Goal: Transaction & Acquisition: Purchase product/service

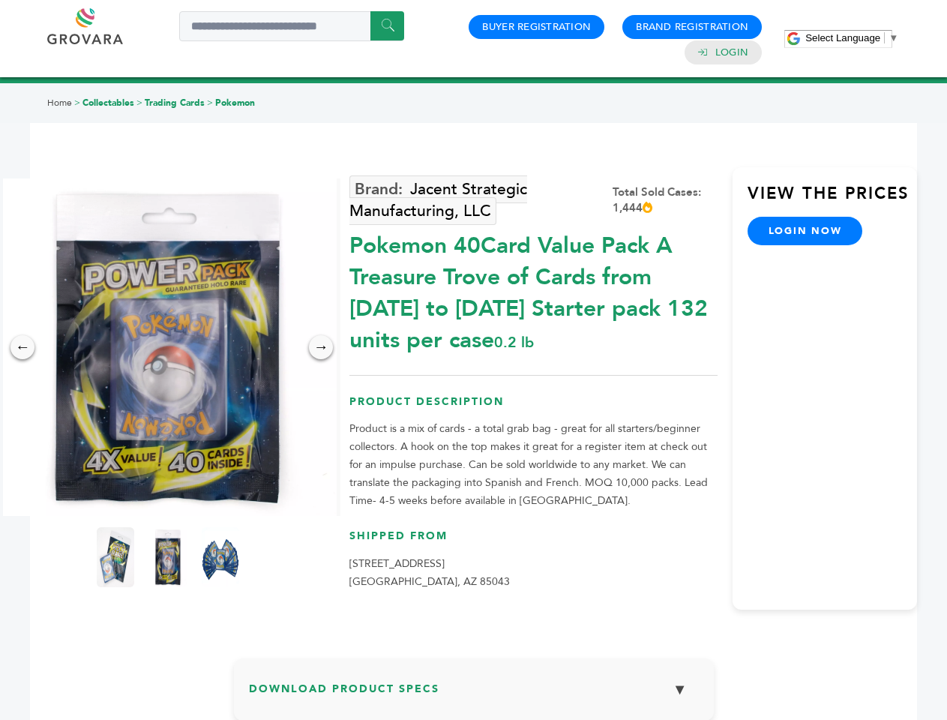
click at [852, 37] on span "Select Language" at bounding box center [842, 37] width 75 height 11
click at [168, 347] on img at bounding box center [167, 346] width 337 height 337
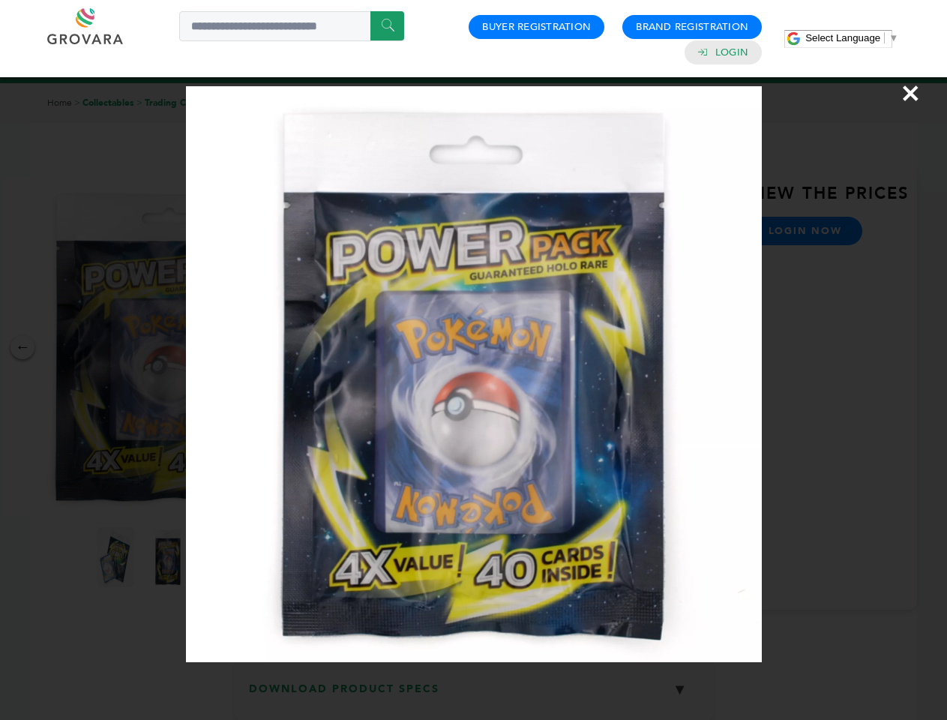
click at [22, 347] on div "×" at bounding box center [473, 360] width 947 height 720
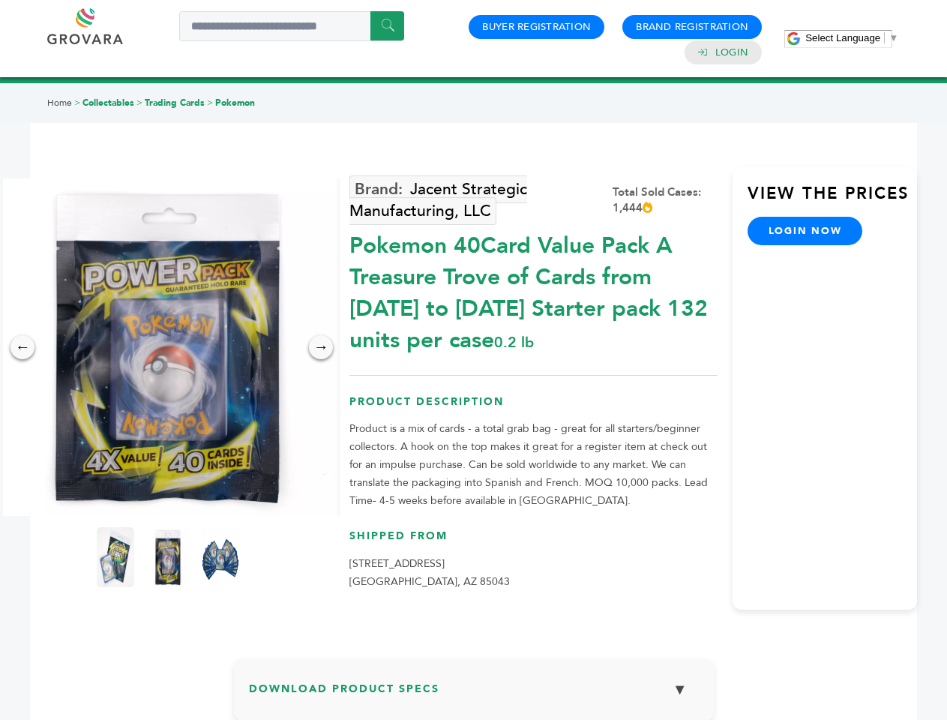
click at [321, 347] on div "→" at bounding box center [321, 347] width 24 height 24
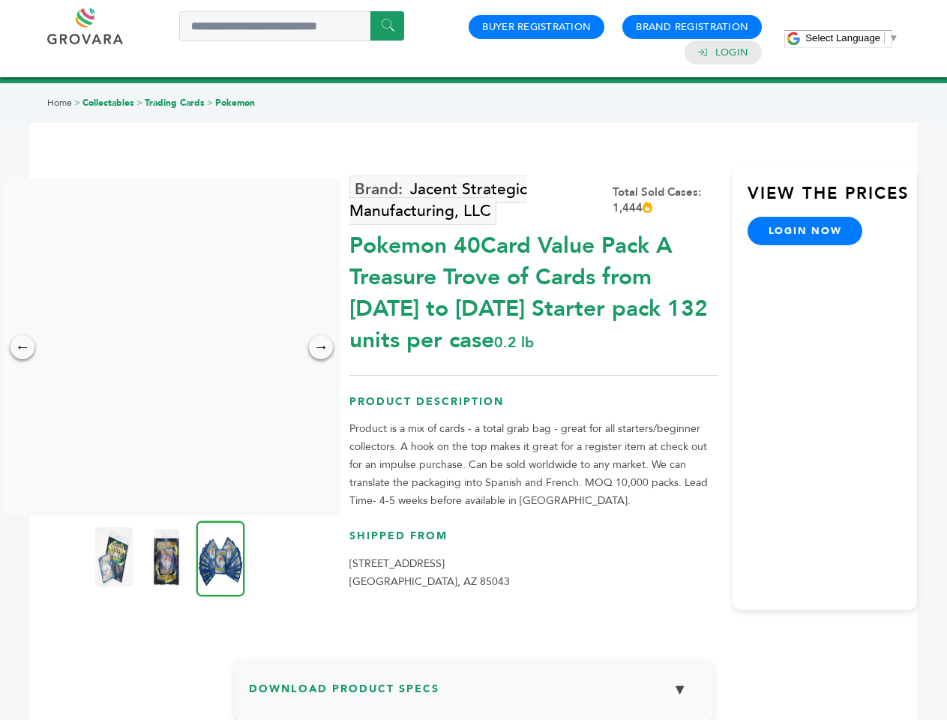
click at [115, 557] on img at bounding box center [113, 557] width 37 height 60
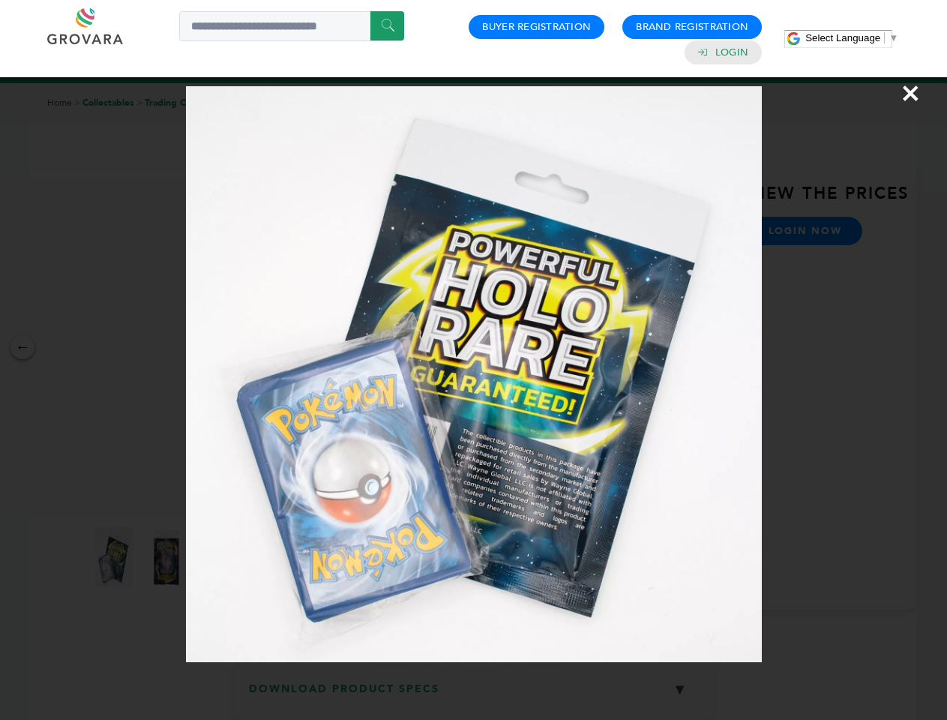
click at [168, 557] on div "×" at bounding box center [473, 360] width 947 height 720
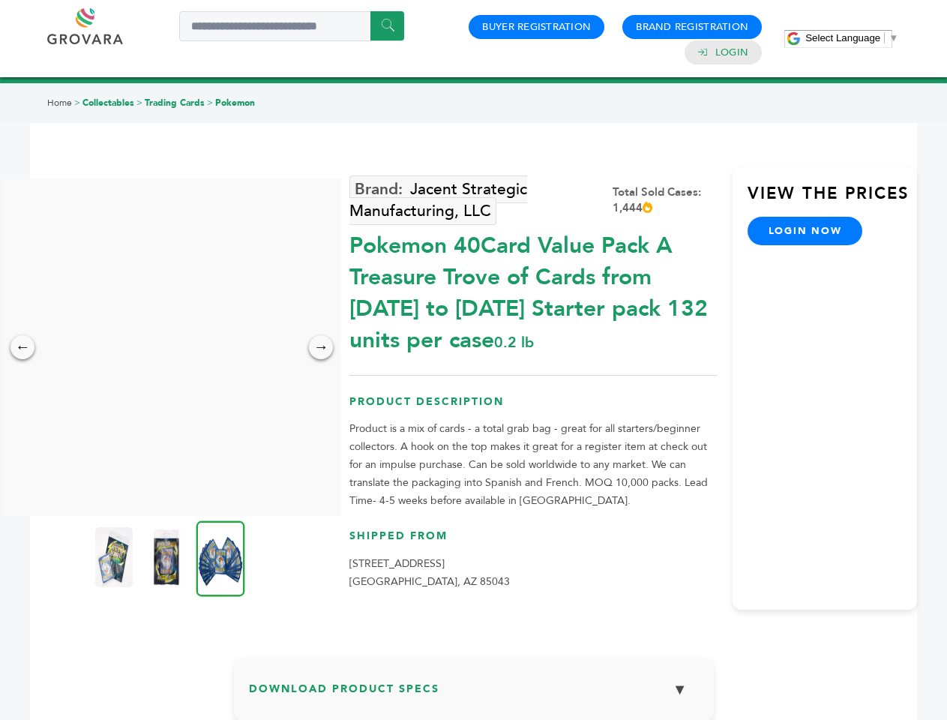
click at [220, 557] on img at bounding box center [220, 558] width 49 height 76
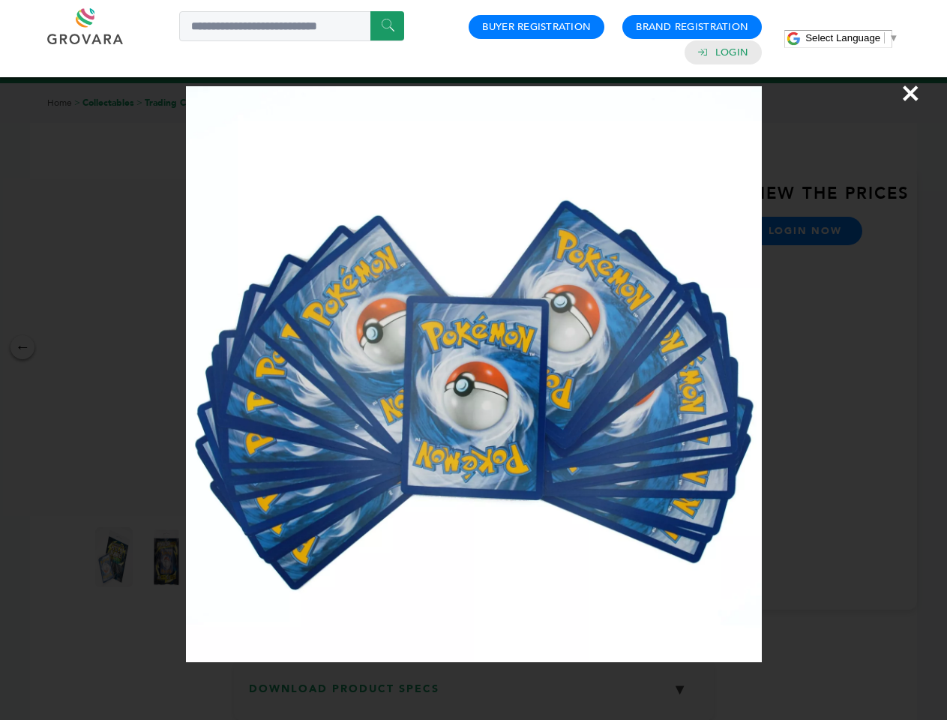
click at [474, 695] on div "×" at bounding box center [473, 360] width 947 height 720
